Goal: Download file/media

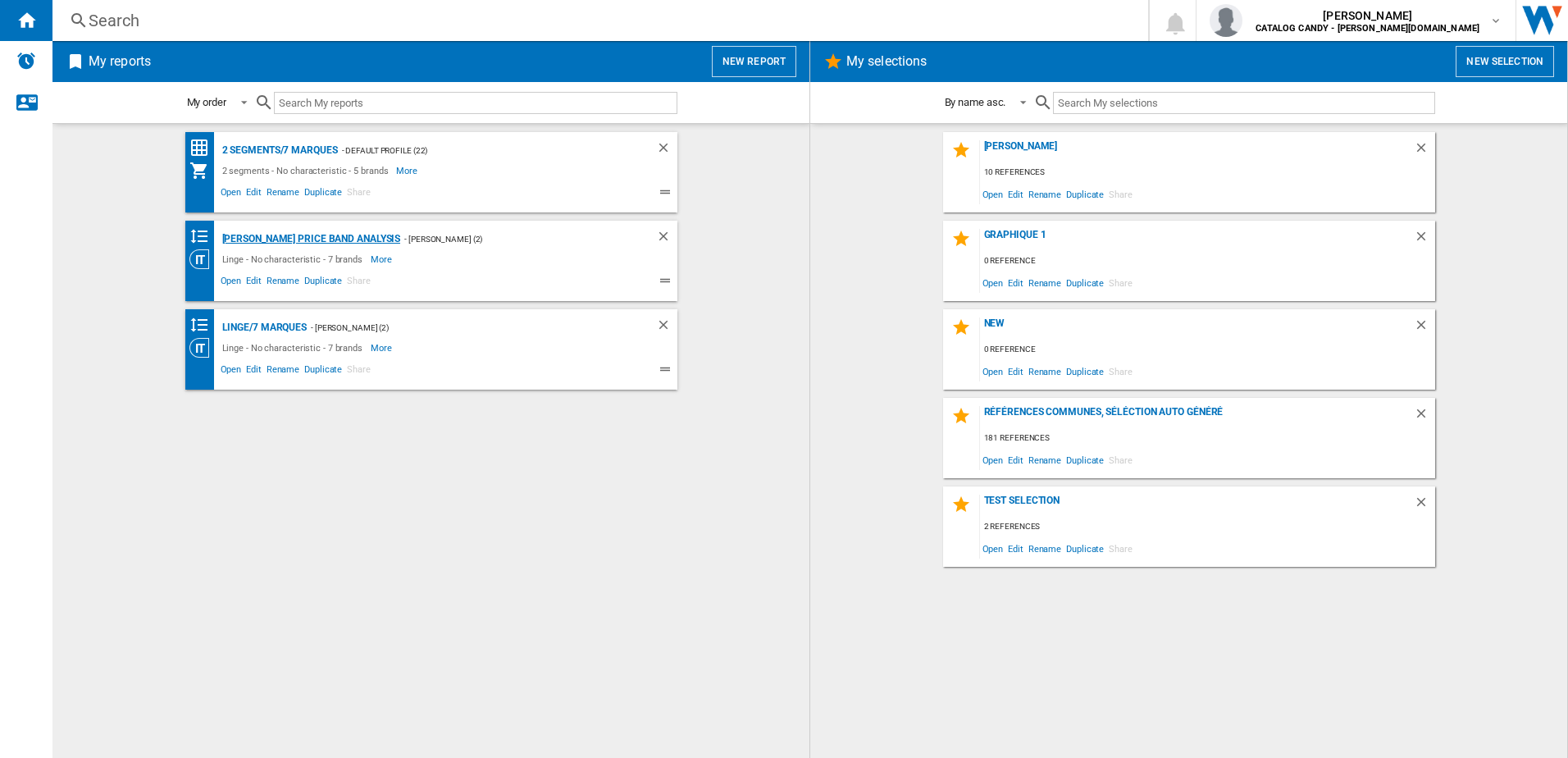
click at [336, 242] on div "[PERSON_NAME] Price Band Analysis" at bounding box center [309, 239] width 183 height 20
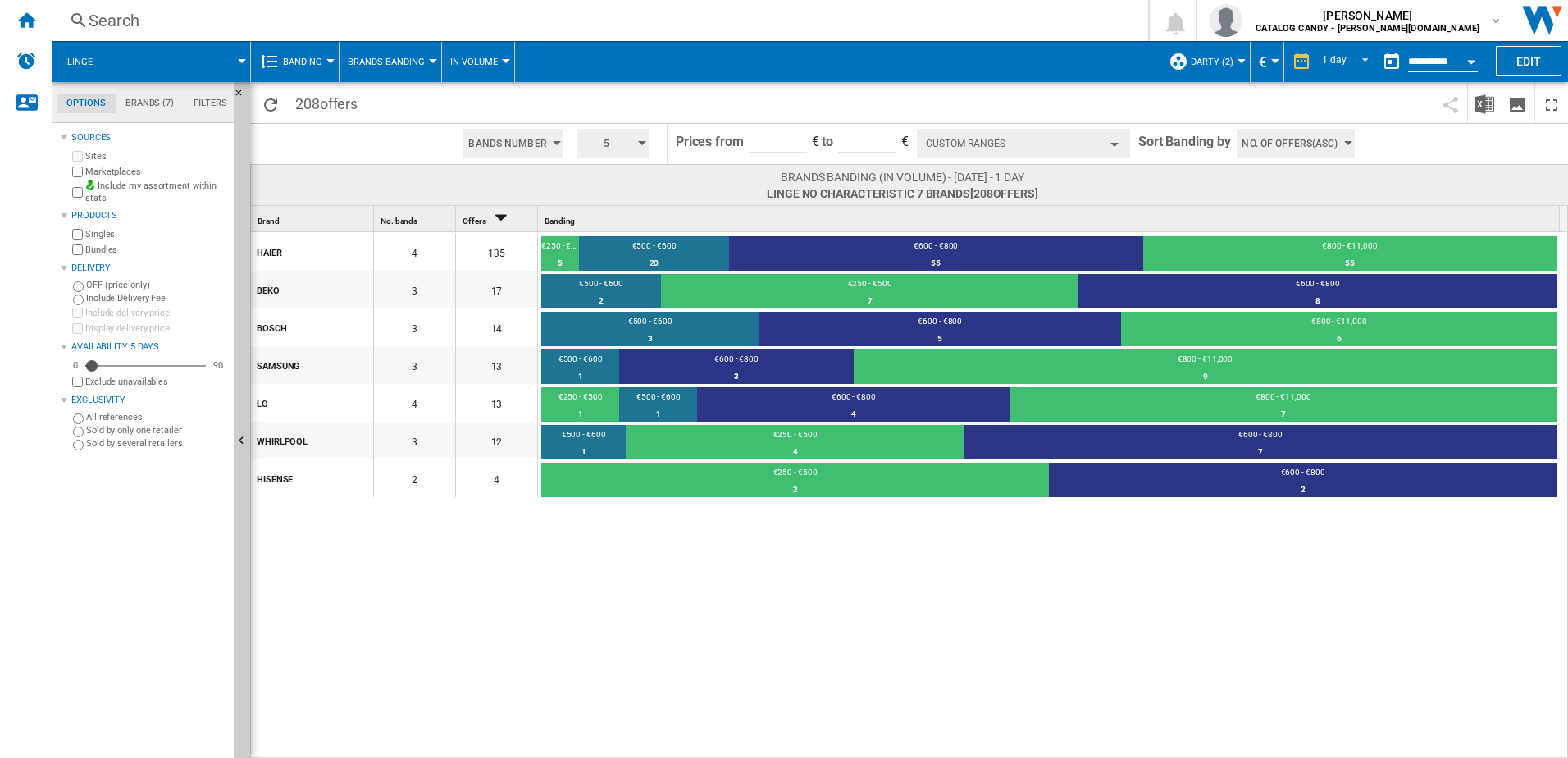
click at [425, 61] on button "Brands Banding" at bounding box center [390, 61] width 86 height 41
click at [141, 103] on md-backdrop at bounding box center [784, 379] width 1568 height 758
click at [144, 100] on md-tab-item "Brands (7)" at bounding box center [149, 103] width 68 height 19
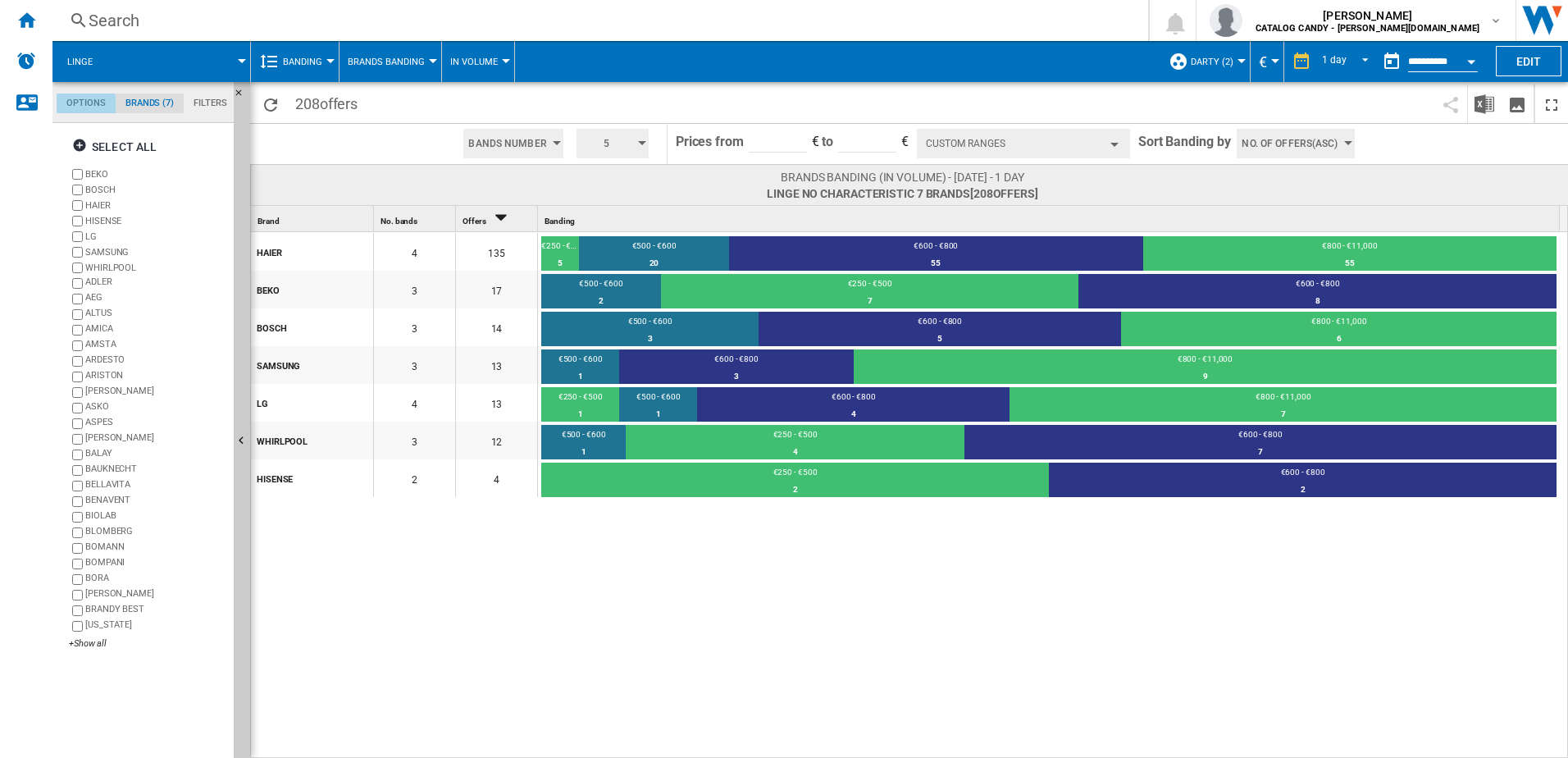
click at [77, 106] on md-tab-item "Options" at bounding box center [86, 103] width 59 height 19
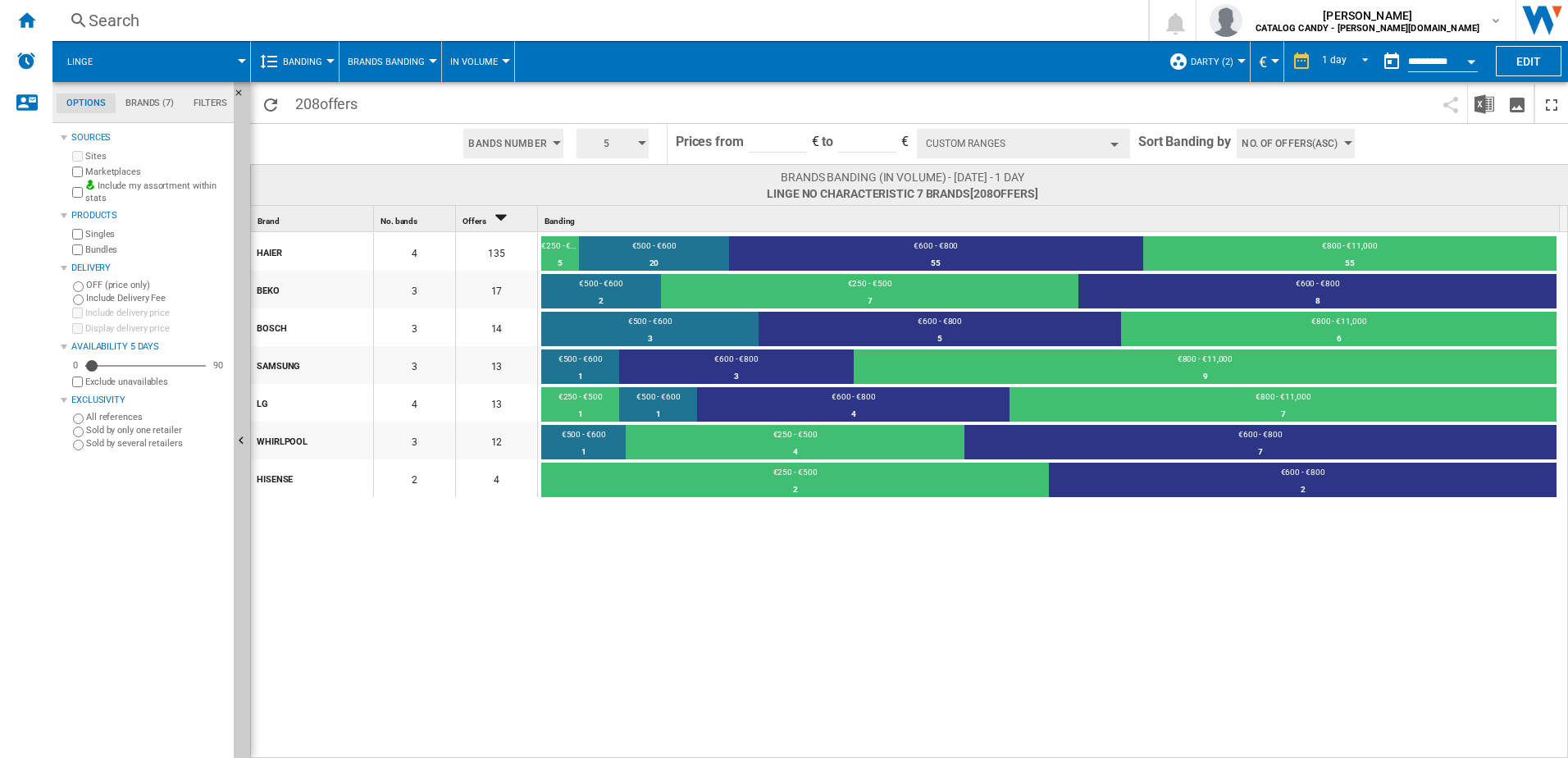
click at [308, 61] on span "Banding" at bounding box center [302, 62] width 40 height 11
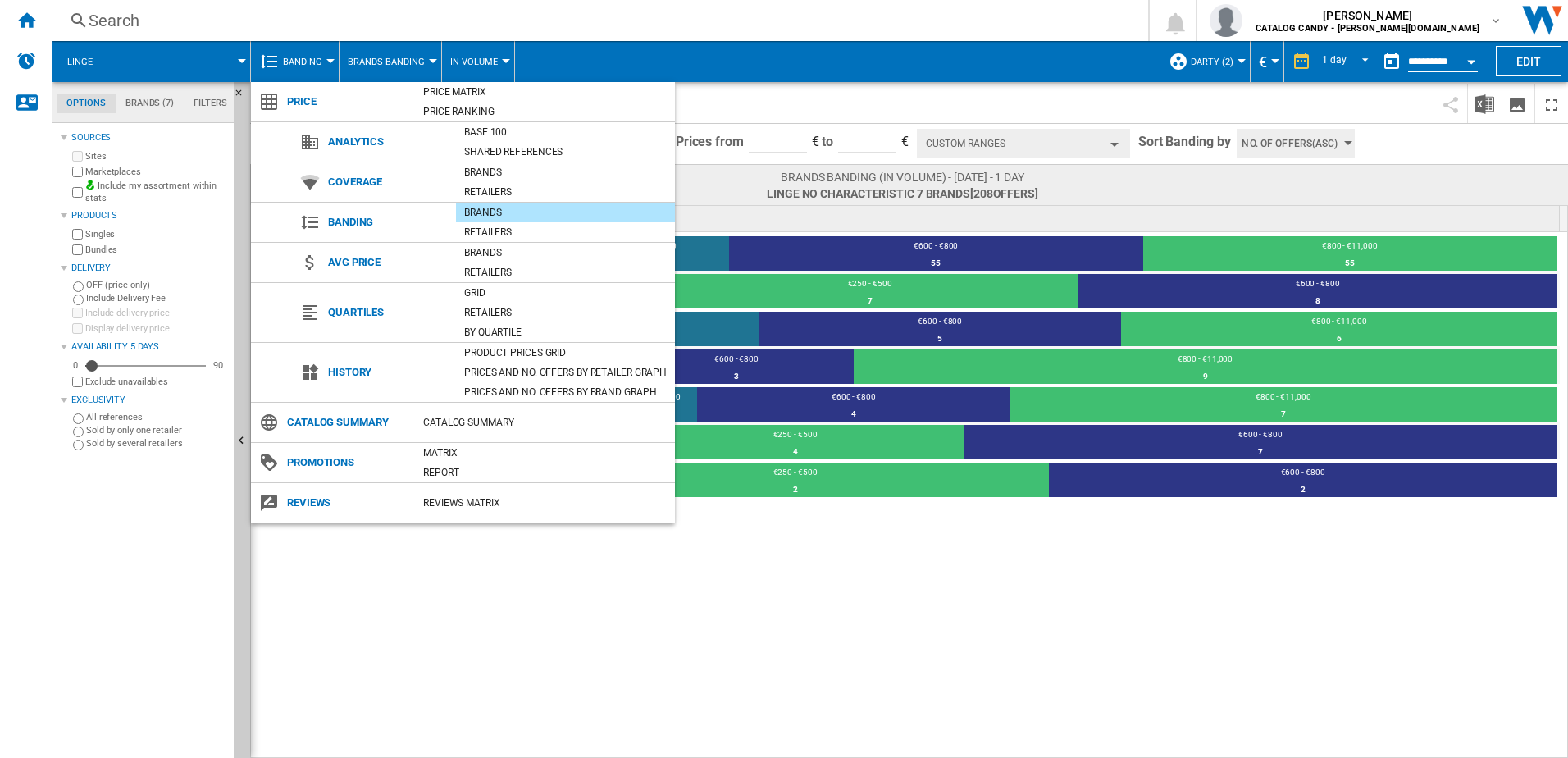
click at [643, 598] on md-backdrop at bounding box center [784, 379] width 1568 height 758
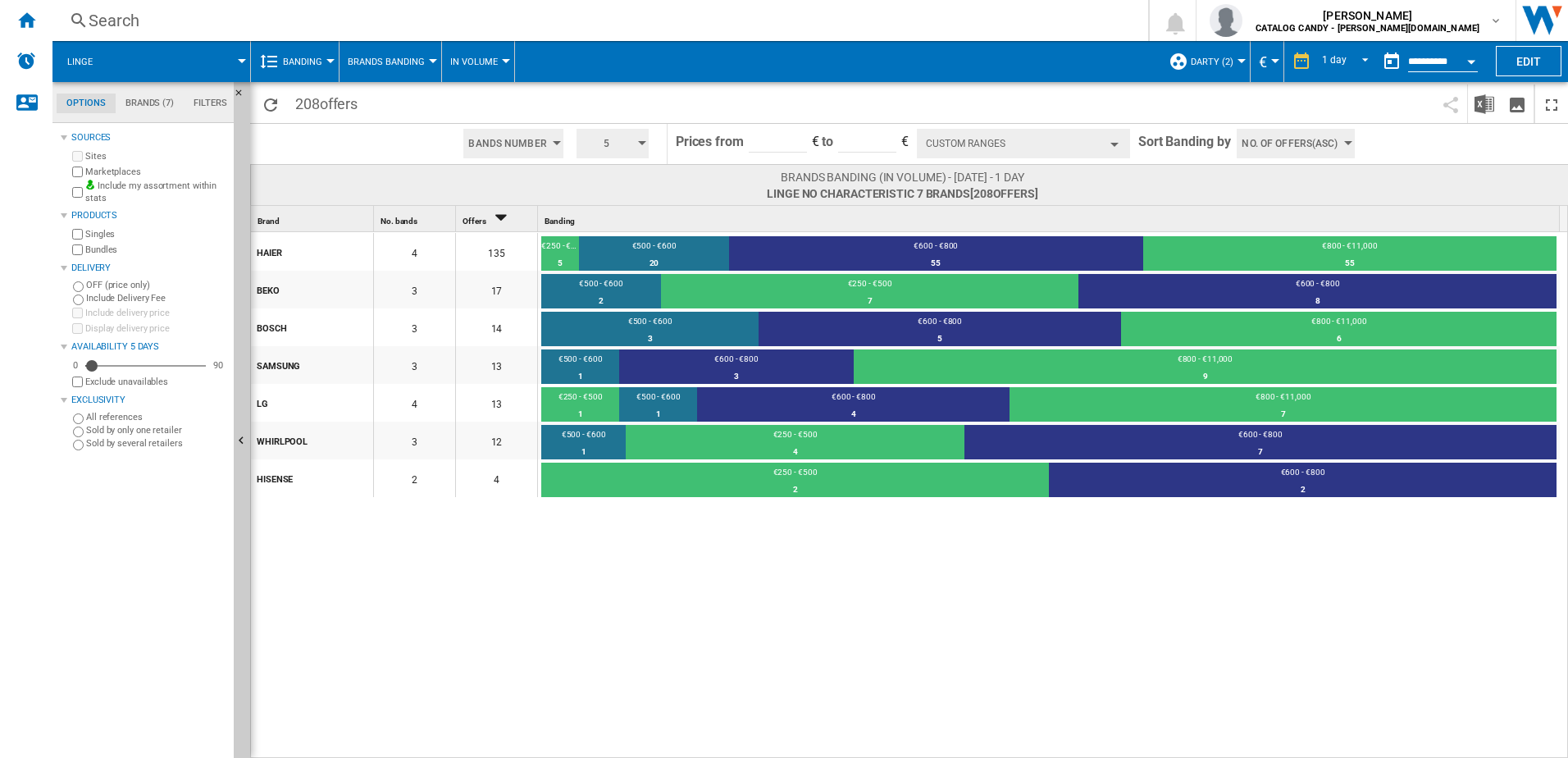
click at [1234, 55] on button "Darty (2)" at bounding box center [1216, 61] width 51 height 41
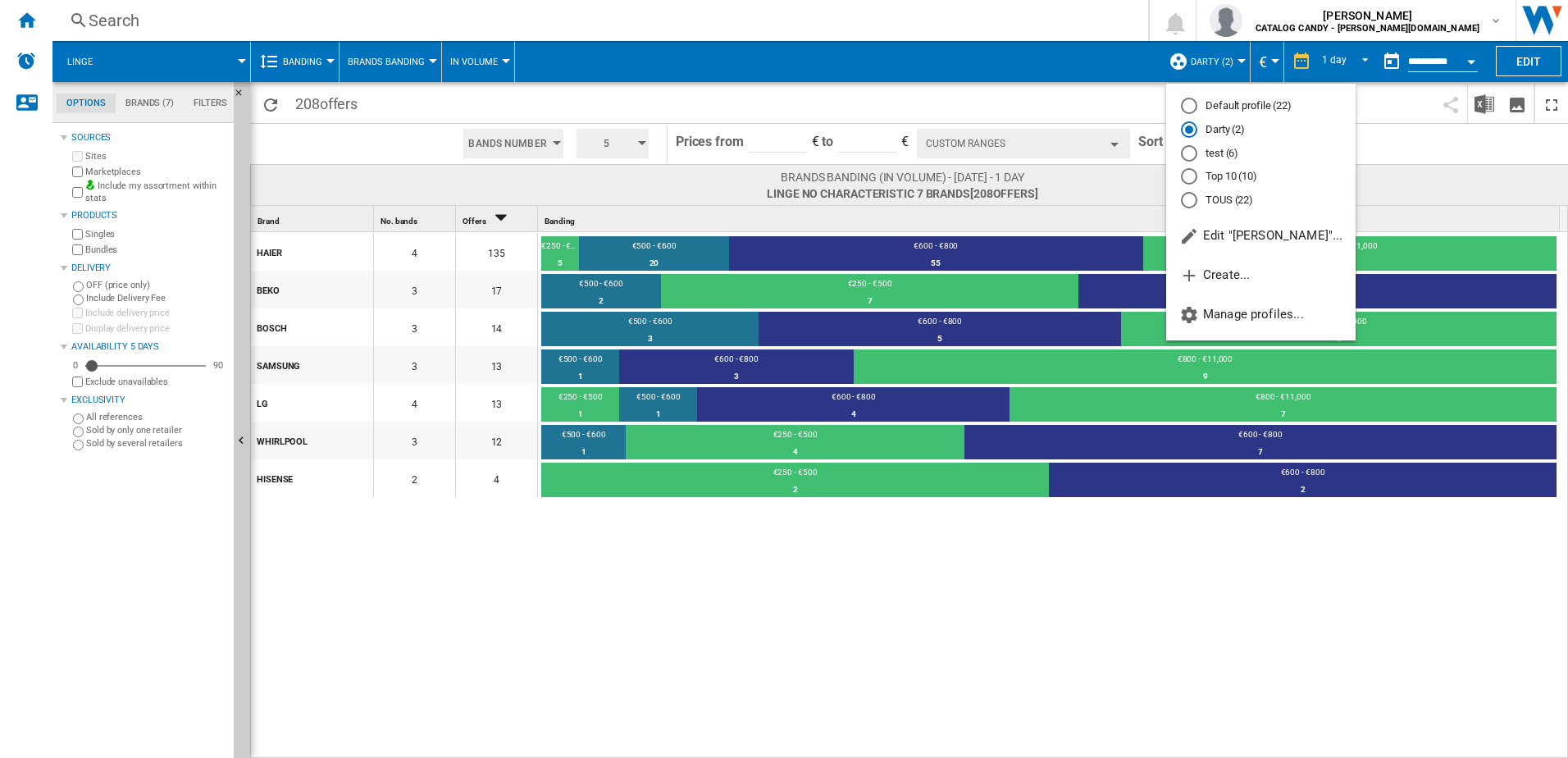
drag, startPoint x: 556, startPoint y: 688, endPoint x: 557, endPoint y: 680, distance: 8.1
click at [557, 687] on md-backdrop at bounding box center [784, 379] width 1568 height 758
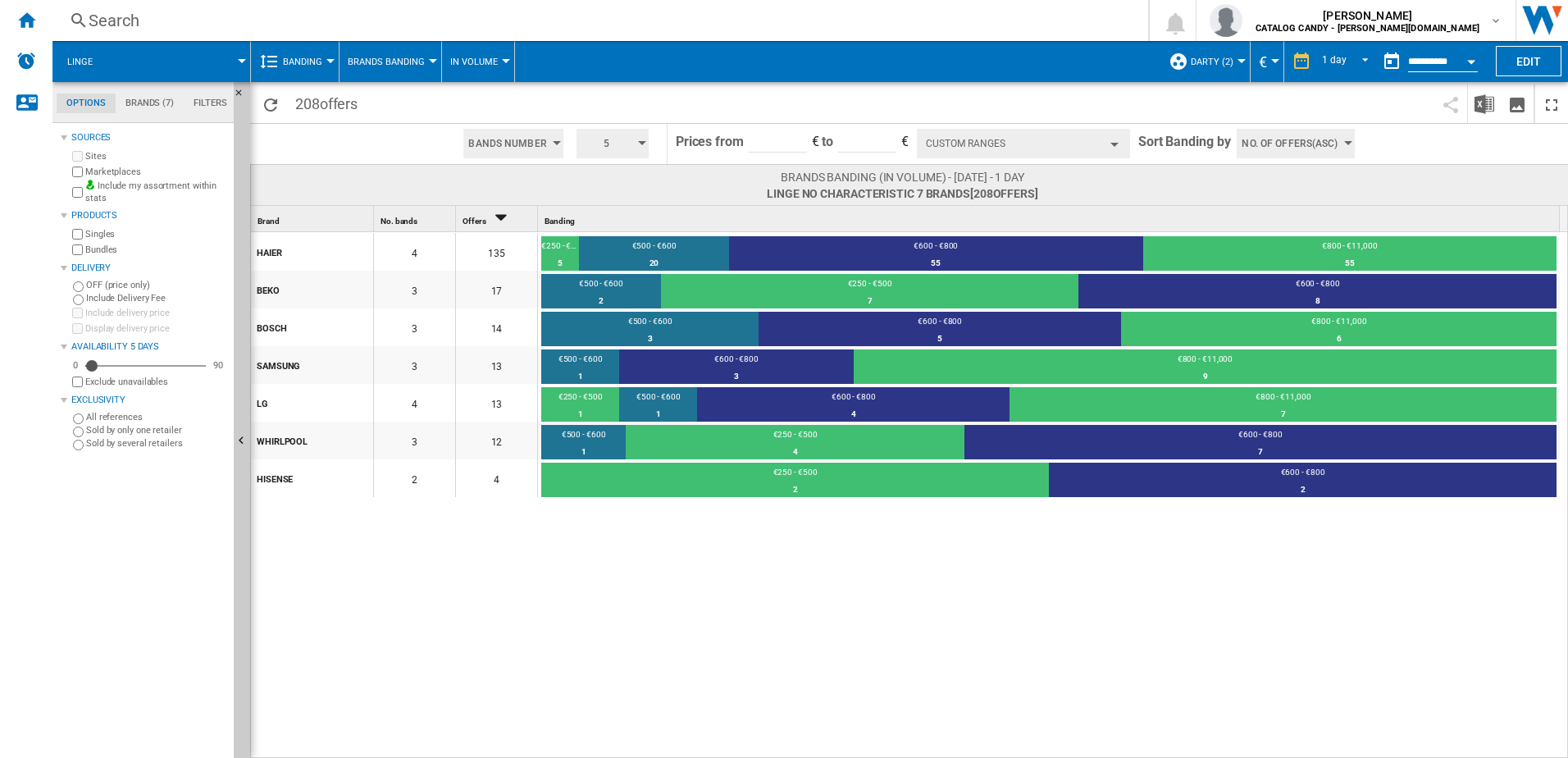
click at [328, 59] on div at bounding box center [330, 61] width 8 height 4
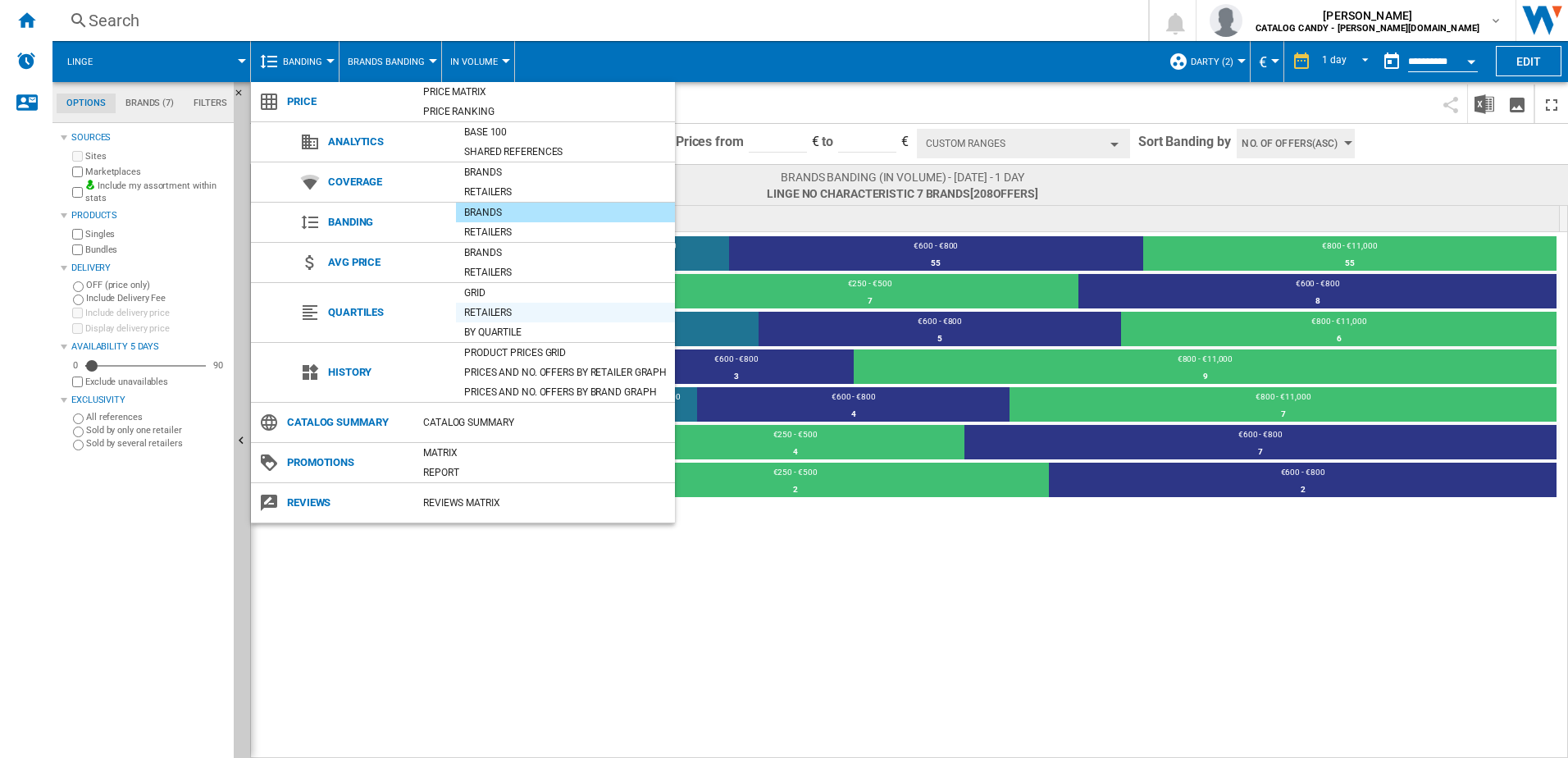
click at [495, 315] on div "Retailers" at bounding box center [565, 312] width 219 height 17
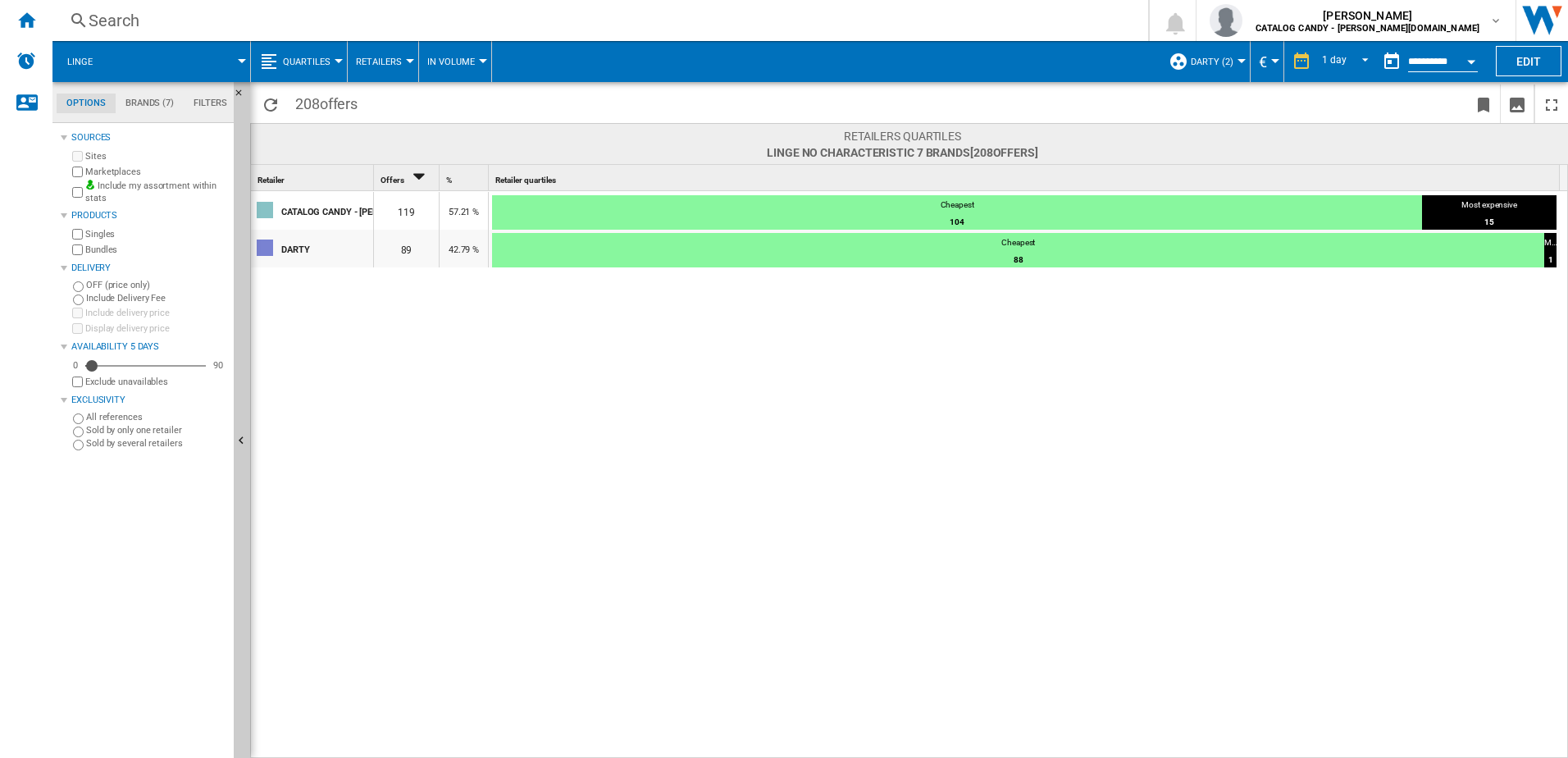
click at [407, 63] on button "Retailers" at bounding box center [383, 61] width 54 height 41
click at [334, 64] on md-backdrop at bounding box center [784, 379] width 1568 height 758
click at [332, 62] on button "Quartiles" at bounding box center [310, 61] width 56 height 41
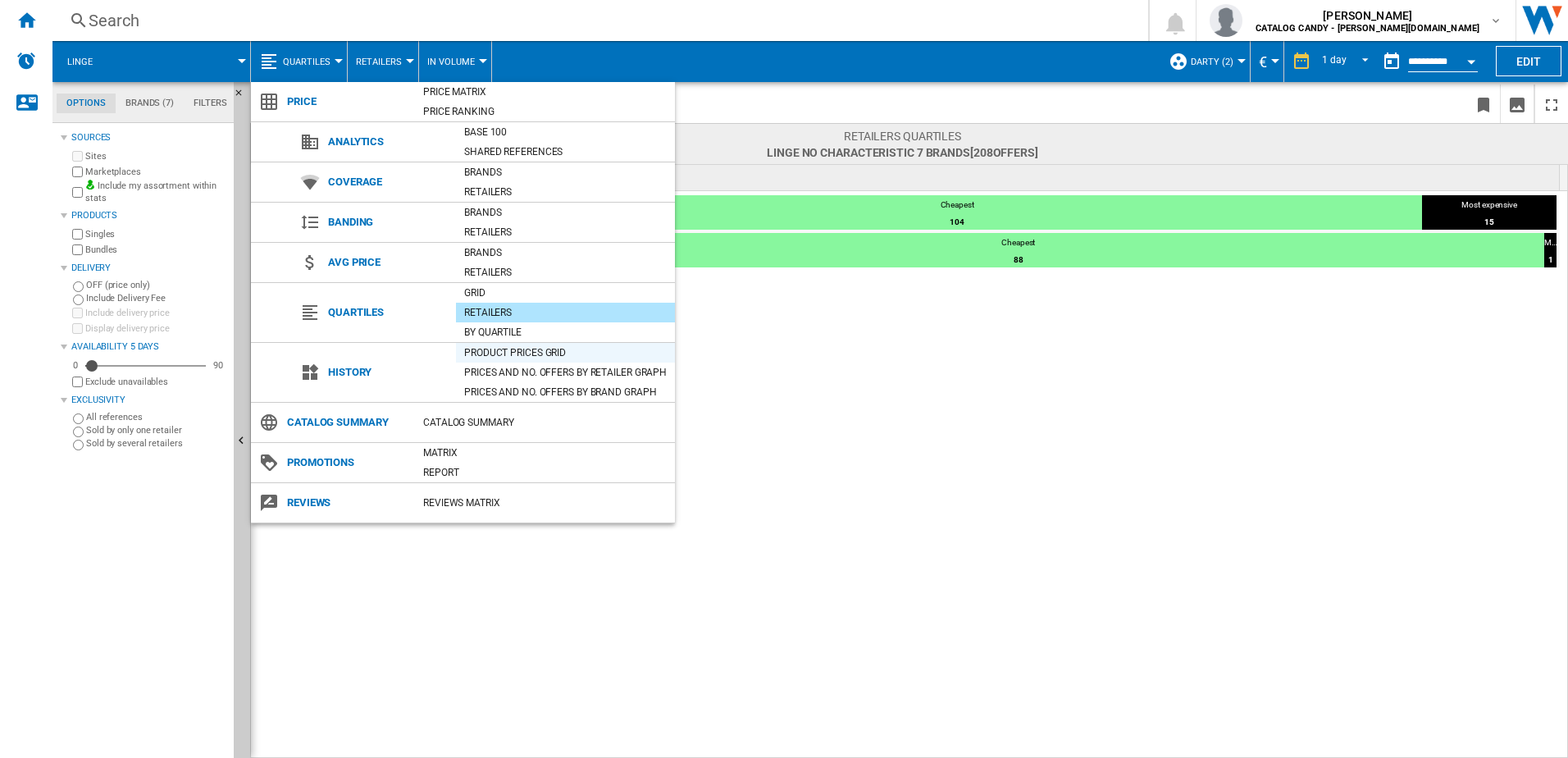
click at [526, 352] on div "Product prices grid" at bounding box center [565, 352] width 219 height 17
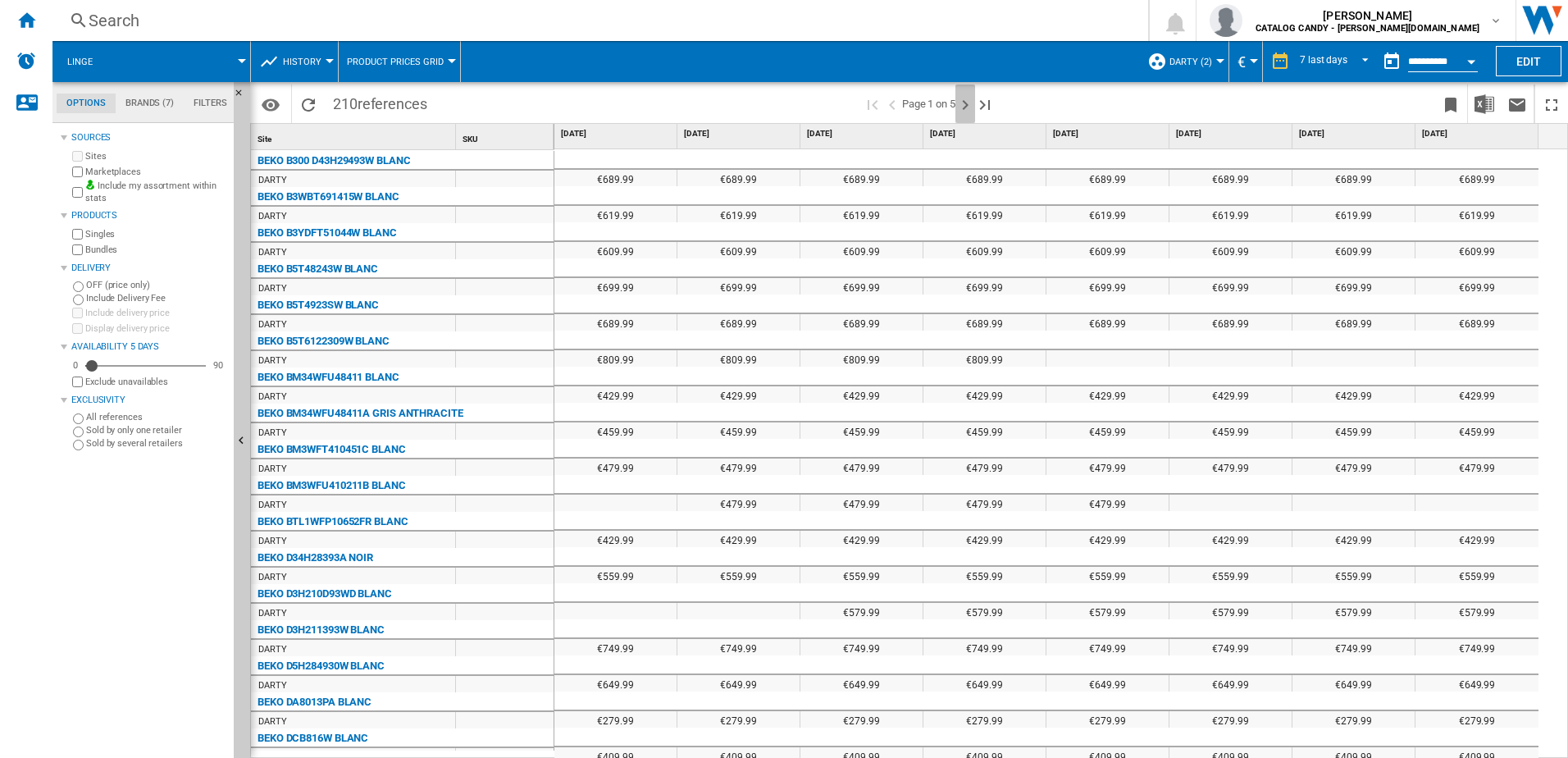
click at [964, 104] on ng-md-icon "Next page" at bounding box center [966, 105] width 19 height 19
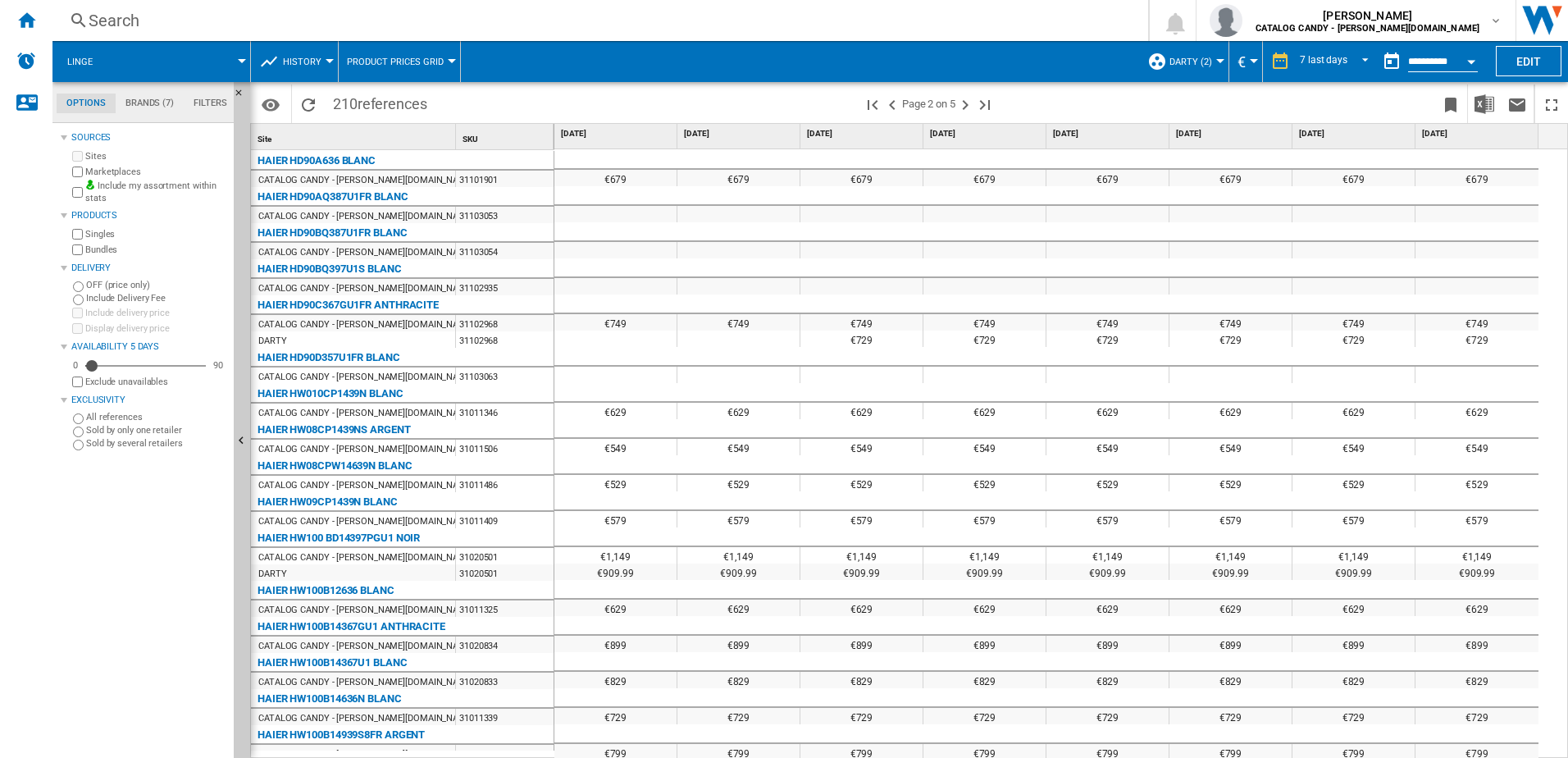
click at [246, 63] on div at bounding box center [241, 61] width 8 height 4
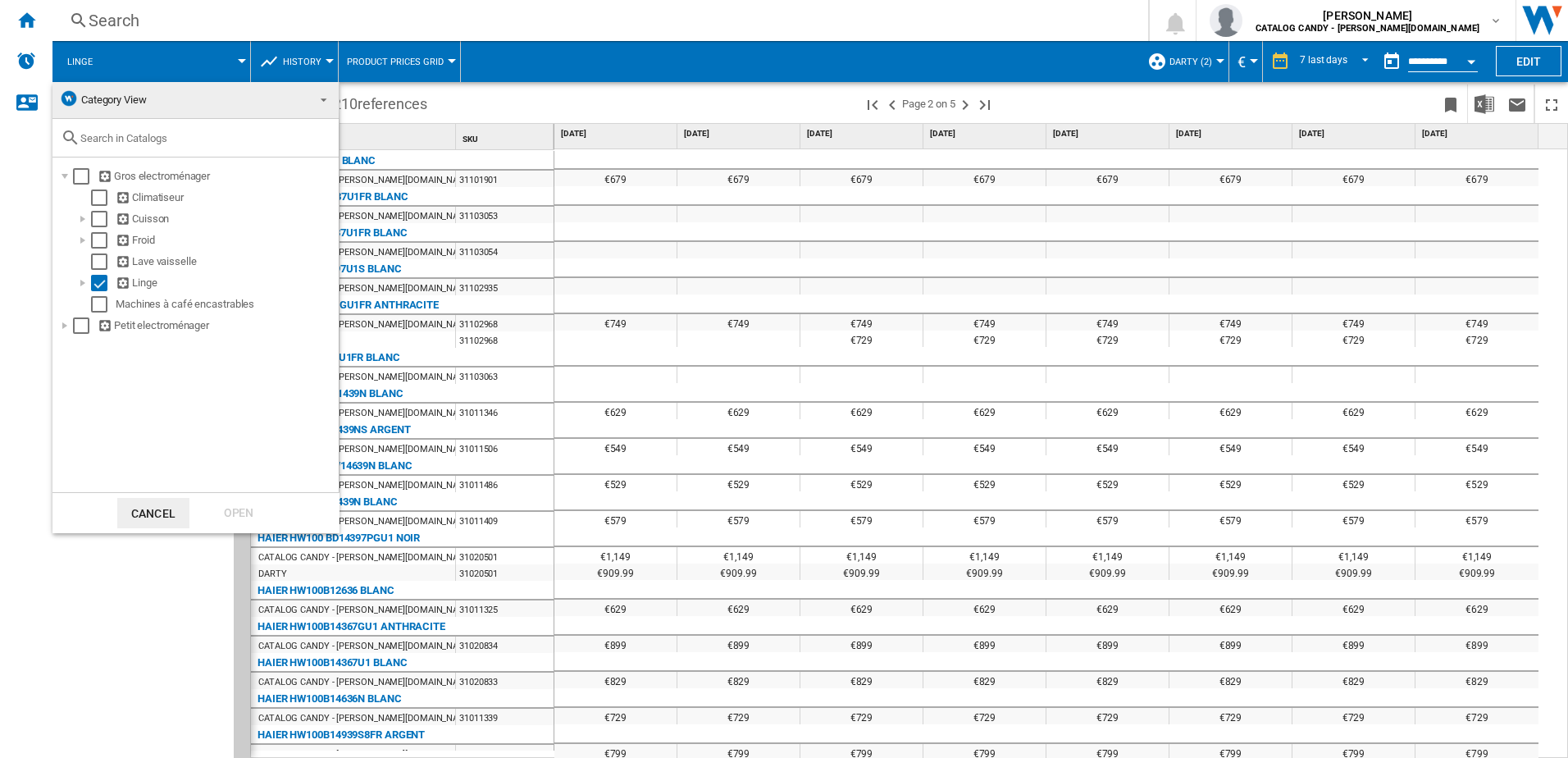
click at [246, 63] on md-backdrop at bounding box center [784, 379] width 1568 height 758
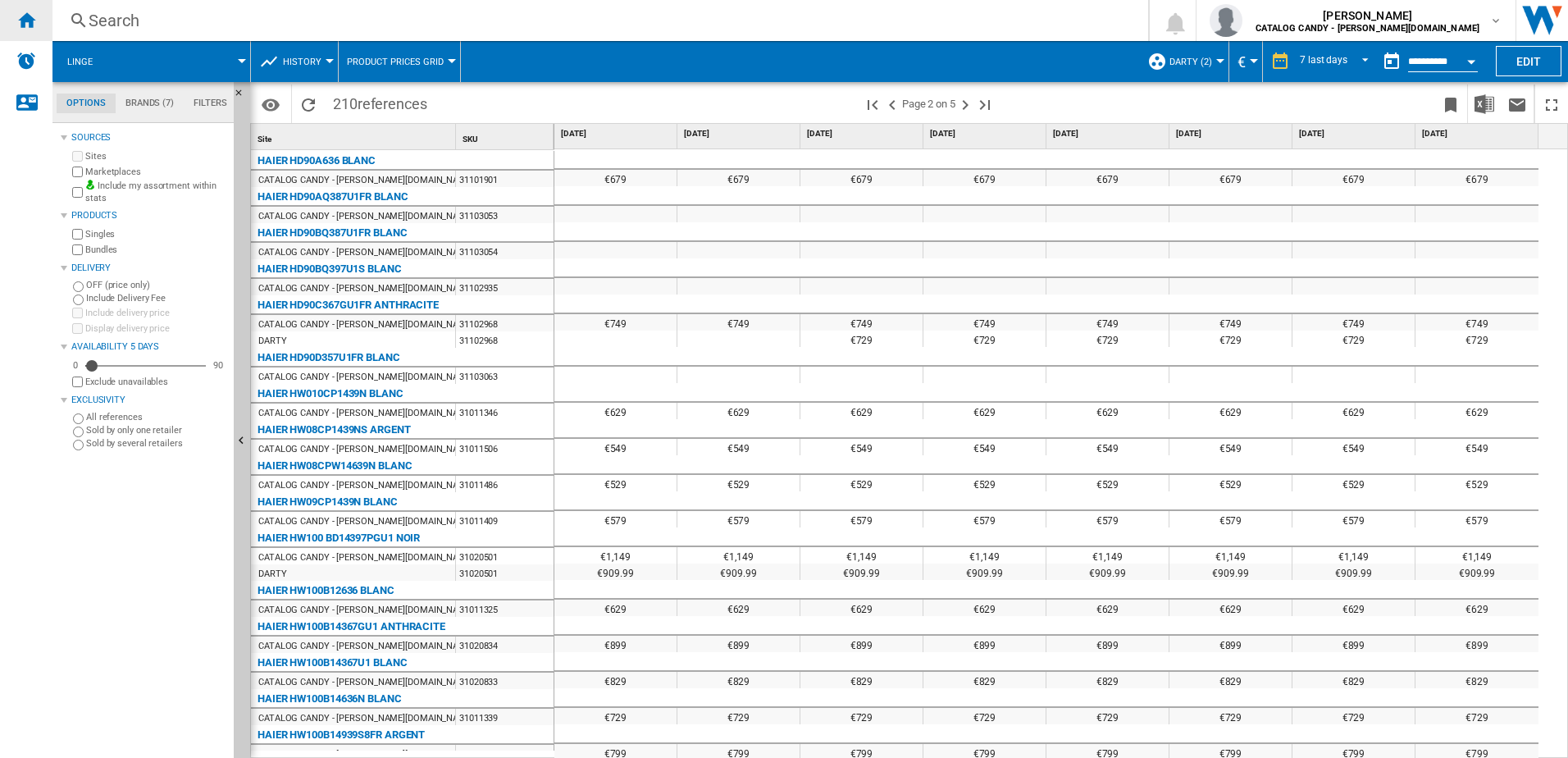
click at [25, 21] on ng-md-icon "Home" at bounding box center [27, 19] width 19 height 19
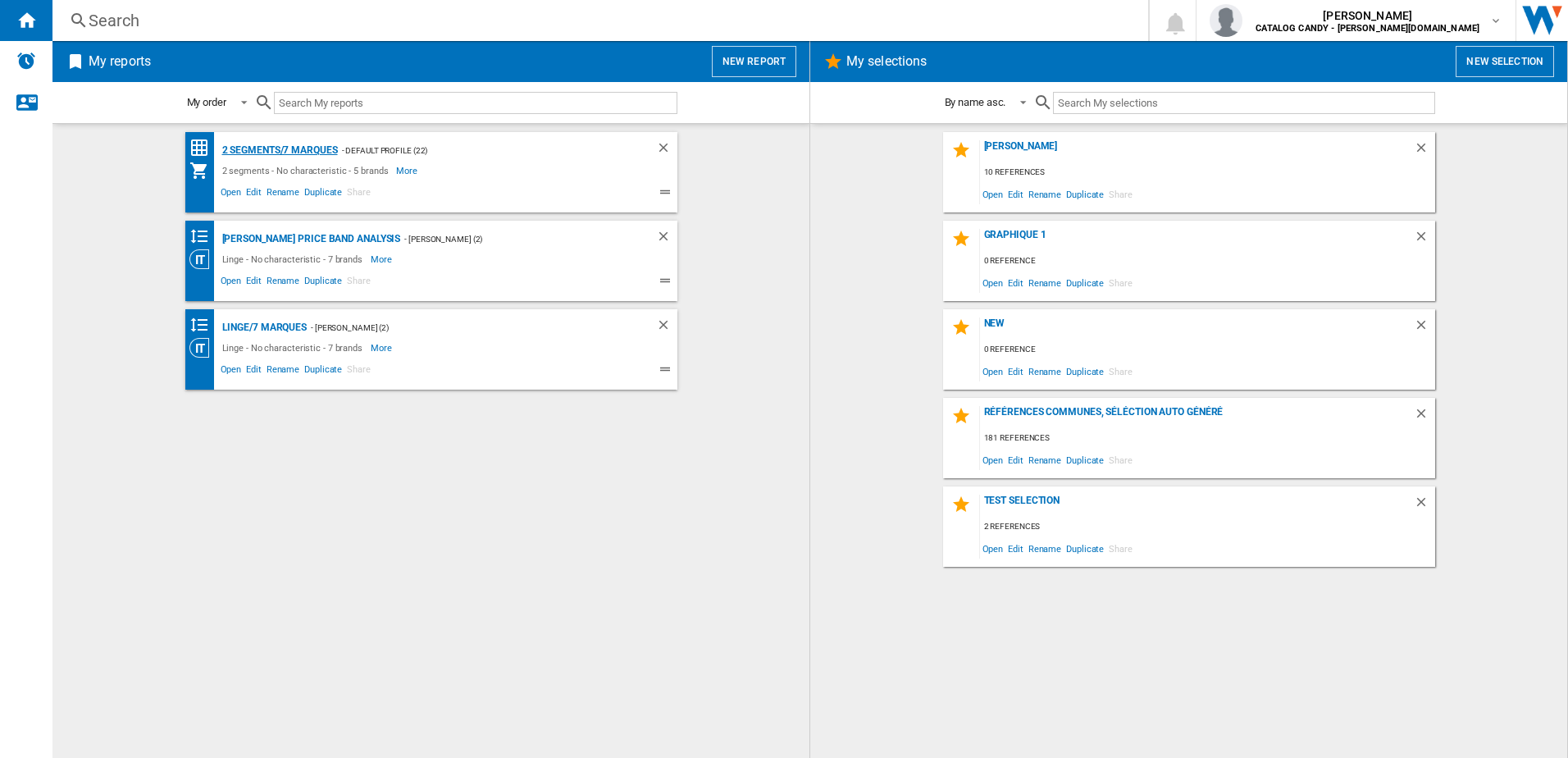
click at [277, 151] on div "2 segments/7 marques" at bounding box center [278, 150] width 120 height 20
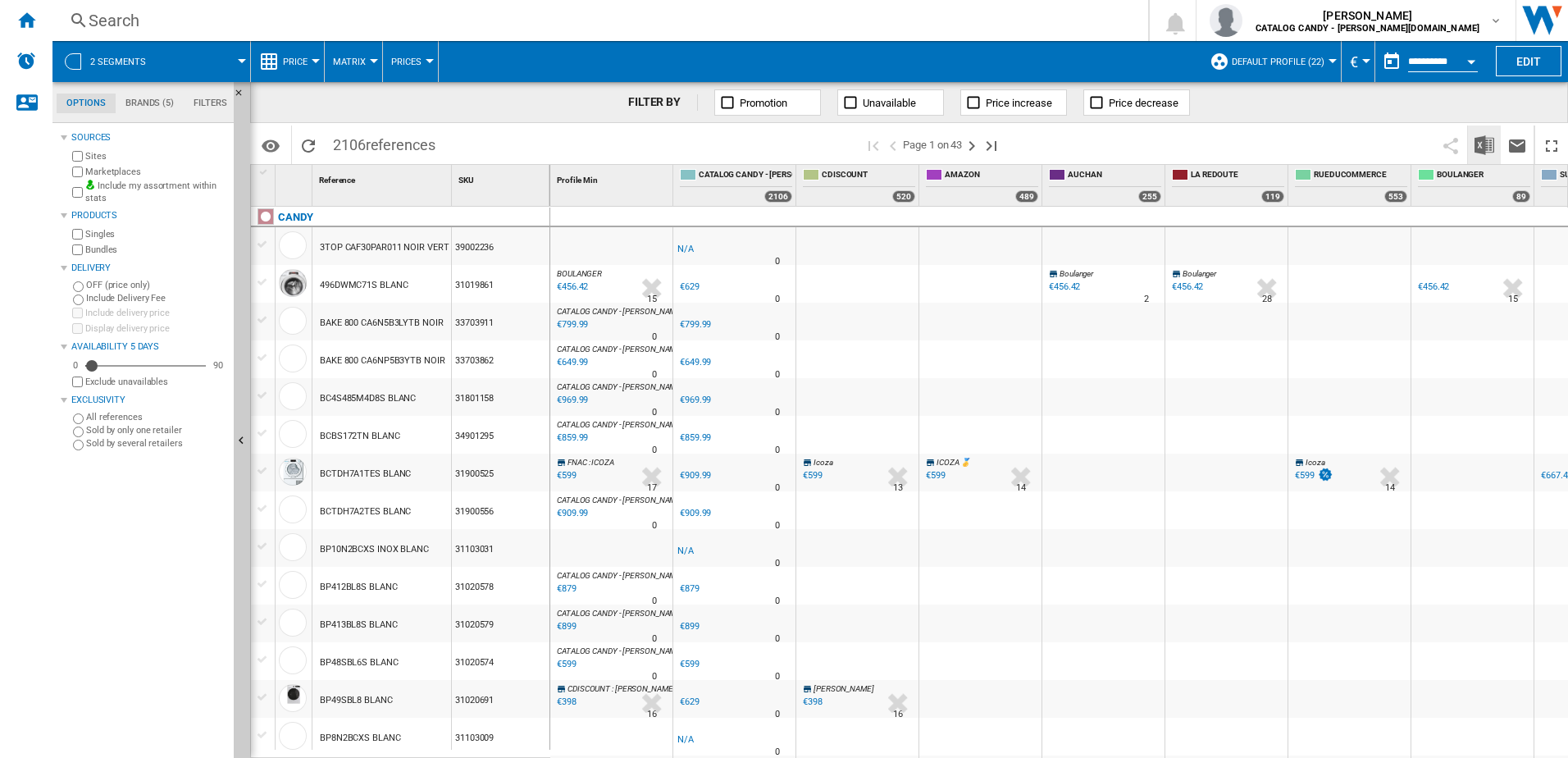
click at [1483, 149] on img "Download in Excel" at bounding box center [1484, 145] width 19 height 19
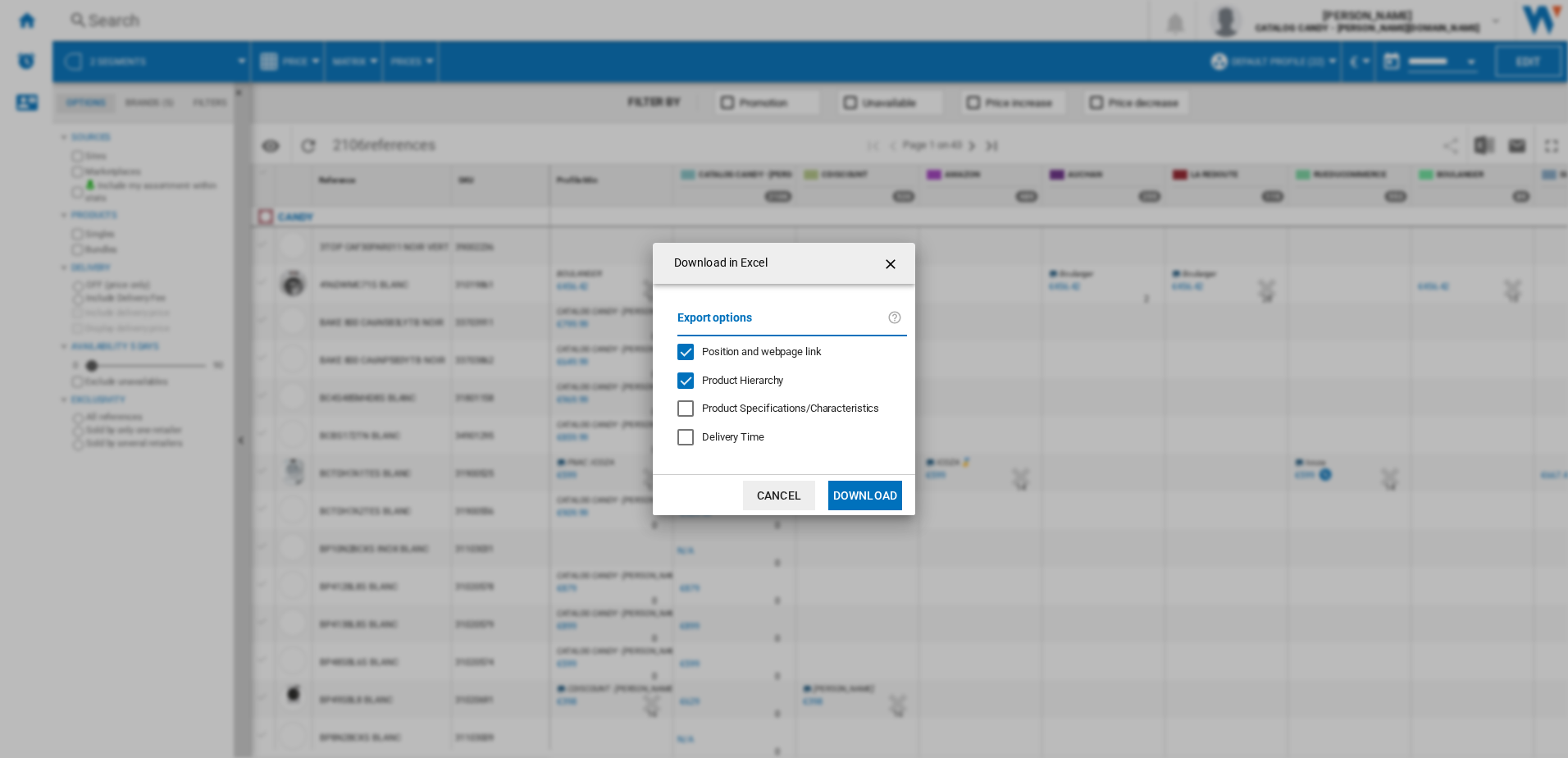
click at [855, 493] on button "Download" at bounding box center [866, 495] width 74 height 29
